Goal: Find specific page/section

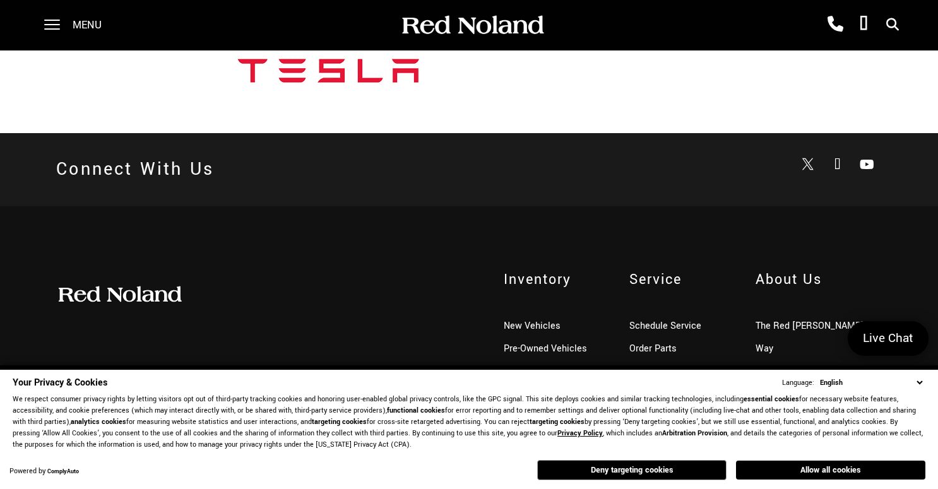
scroll to position [1200, 0]
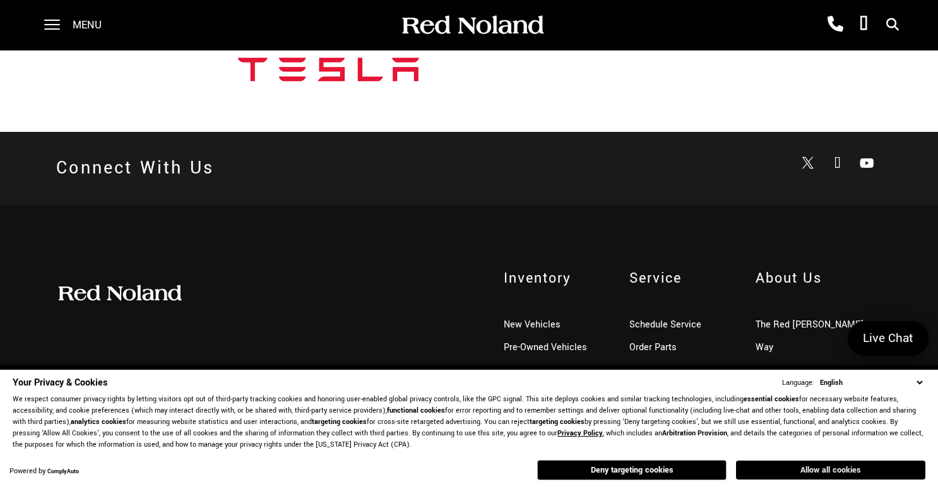
click at [784, 472] on button "Allow all cookies" at bounding box center [830, 470] width 189 height 19
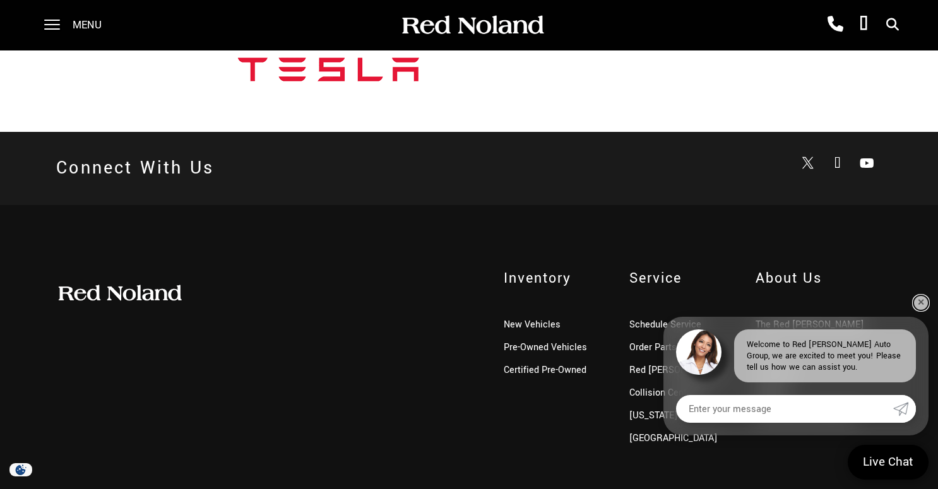
click at [921, 300] on link "✕" at bounding box center [920, 302] width 15 height 15
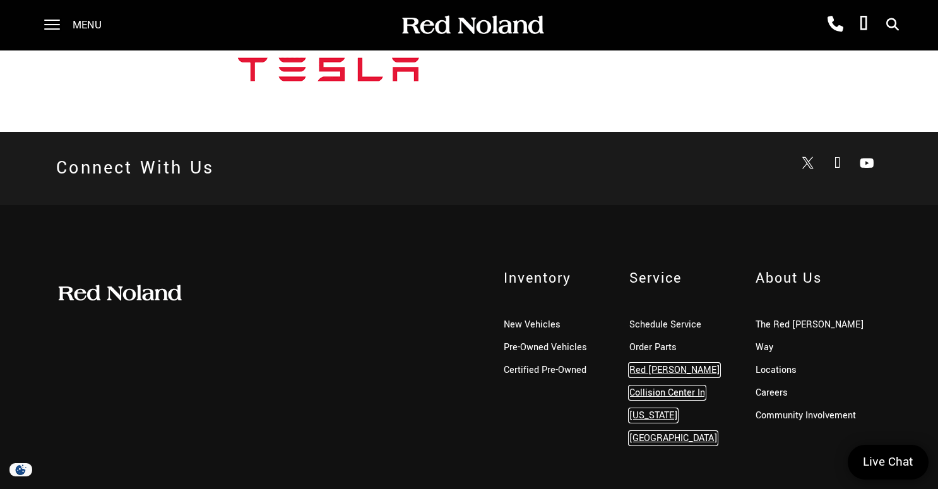
click at [678, 363] on link "Red [PERSON_NAME] Collision Center In [US_STATE][GEOGRAPHIC_DATA]" at bounding box center [674, 403] width 90 height 81
